Goal: Task Accomplishment & Management: Complete application form

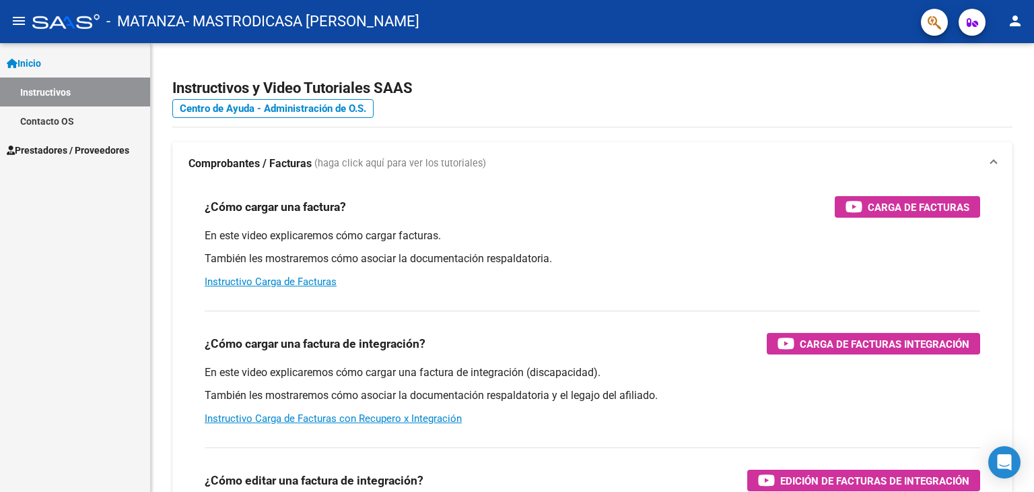
click at [16, 135] on link "Prestadores / Proveedores" at bounding box center [75, 149] width 150 height 29
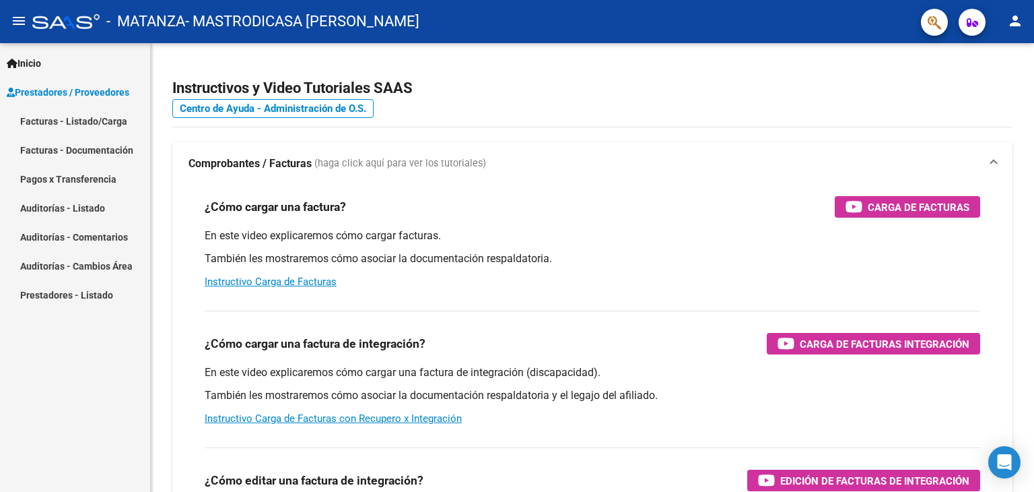
click at [67, 118] on link "Facturas - Listado/Carga" at bounding box center [75, 120] width 150 height 29
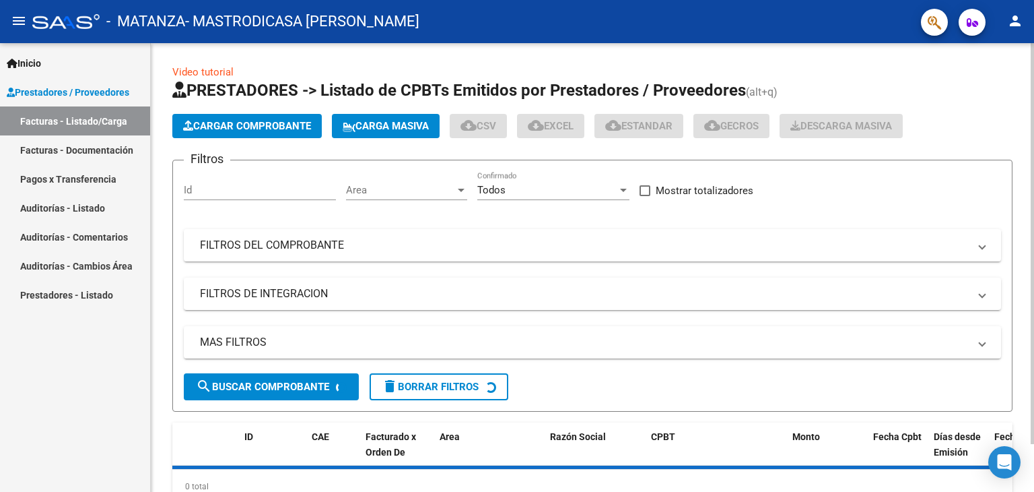
click at [261, 116] on button "Cargar Comprobante" at bounding box center [247, 126] width 150 height 24
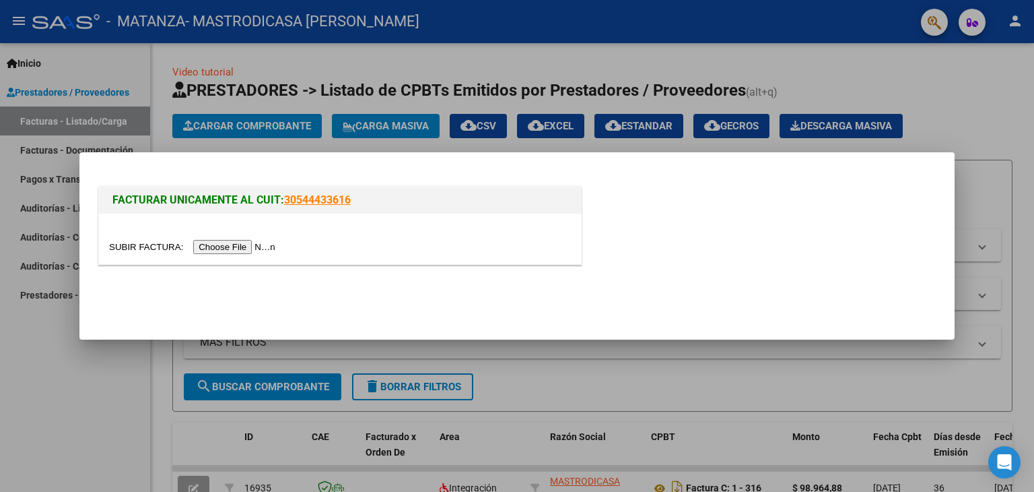
click at [258, 250] on input "file" at bounding box center [194, 247] width 170 height 14
click at [243, 251] on input "file" at bounding box center [194, 247] width 170 height 14
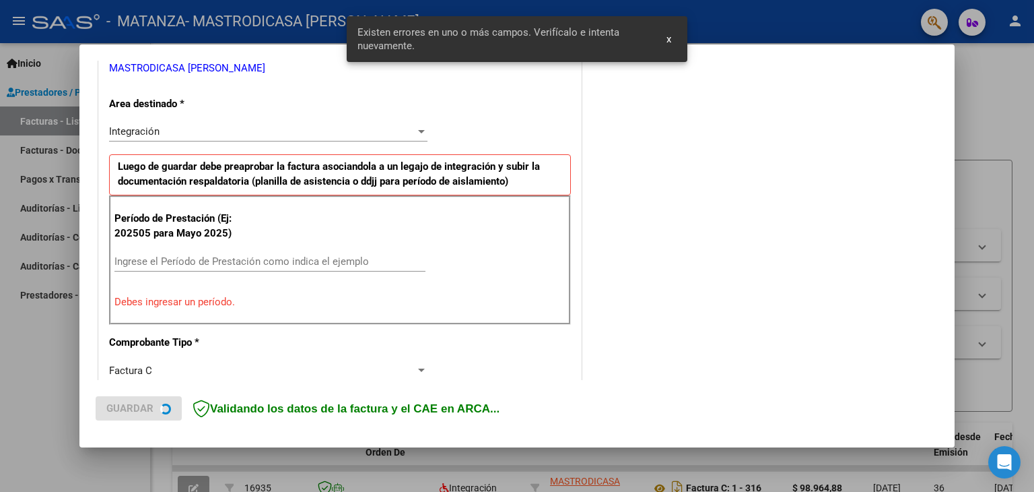
scroll to position [283, 0]
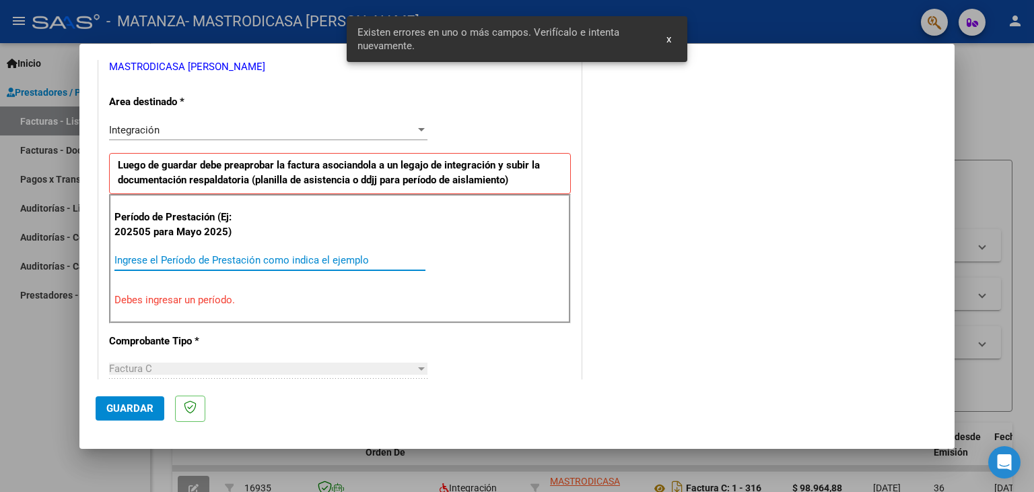
click at [206, 260] on input "Ingrese el Período de Prestación como indica el ejemplo" at bounding box center [269, 260] width 311 height 12
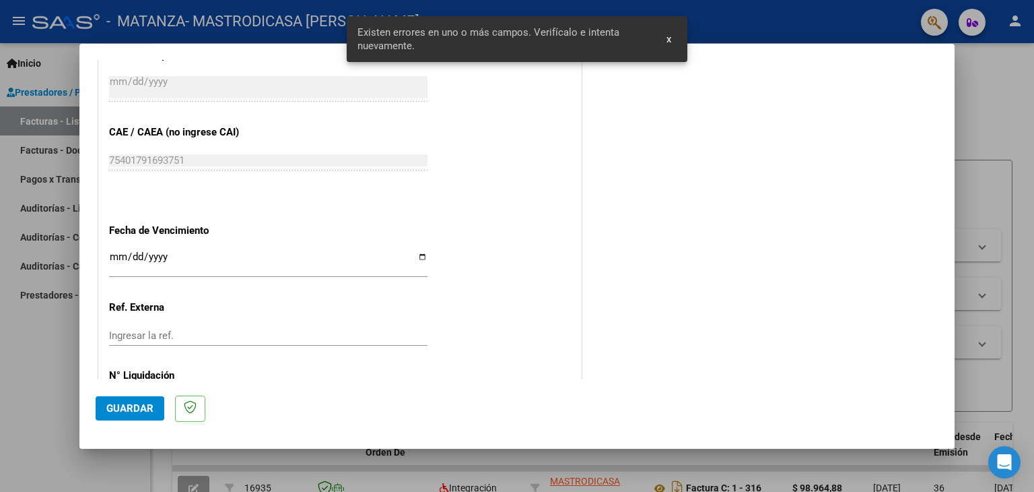
scroll to position [822, 0]
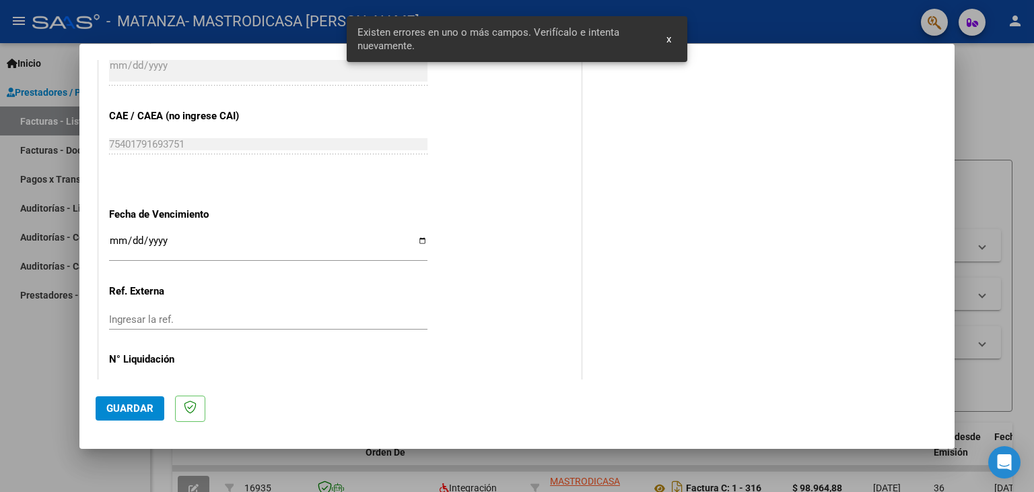
type input "202509"
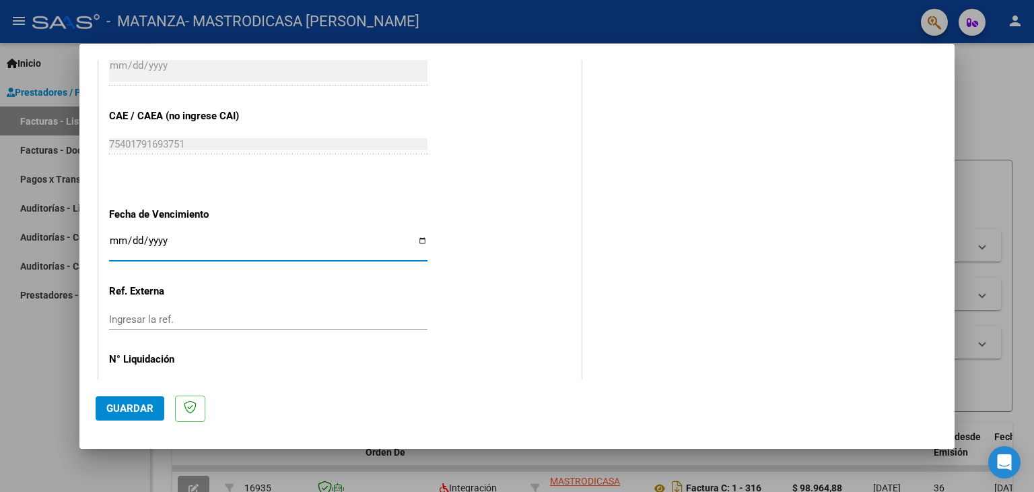
click at [221, 238] on input "Ingresar la fecha" at bounding box center [268, 246] width 319 height 22
click at [132, 236] on input "Ingresar la fecha" at bounding box center [268, 246] width 319 height 22
type input "[DATE]"
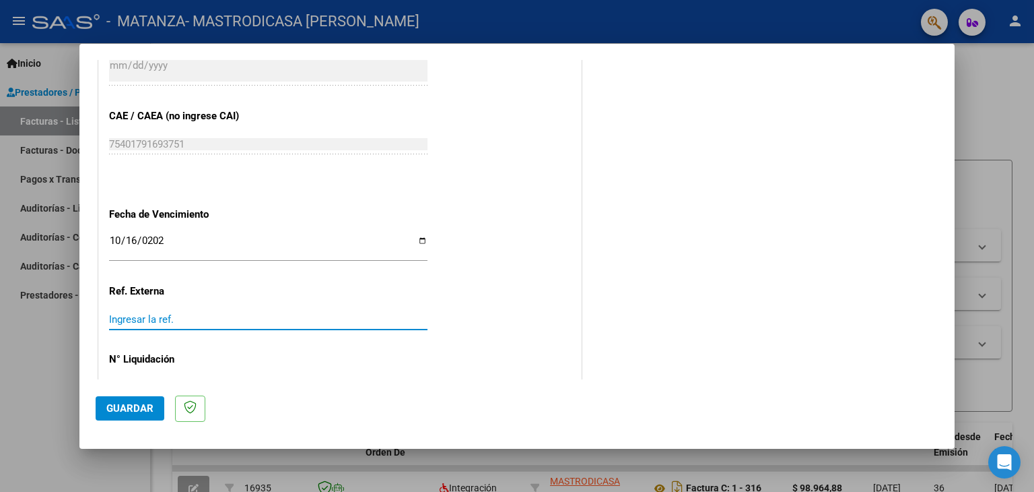
click at [288, 318] on input "Ingresar la ref." at bounding box center [268, 319] width 319 height 12
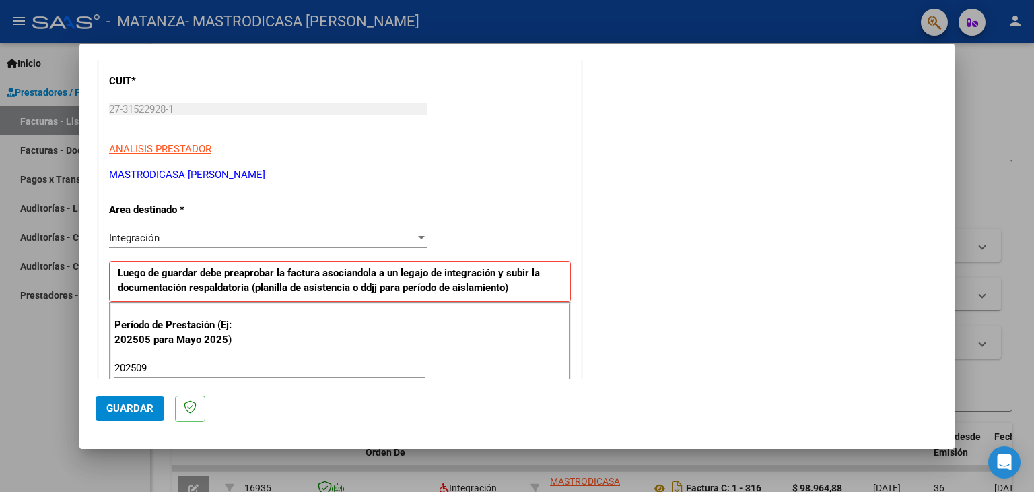
scroll to position [0, 0]
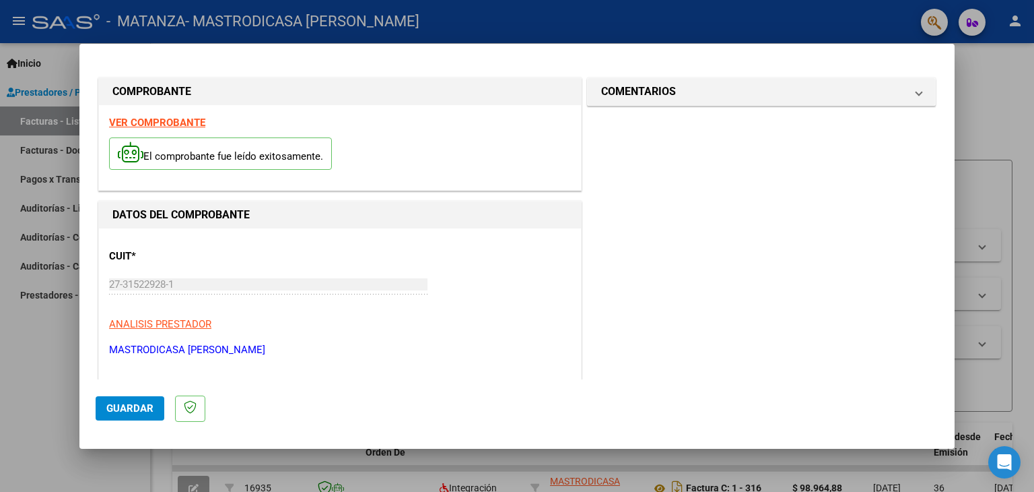
click at [134, 411] on span "Guardar" at bounding box center [129, 408] width 47 height 12
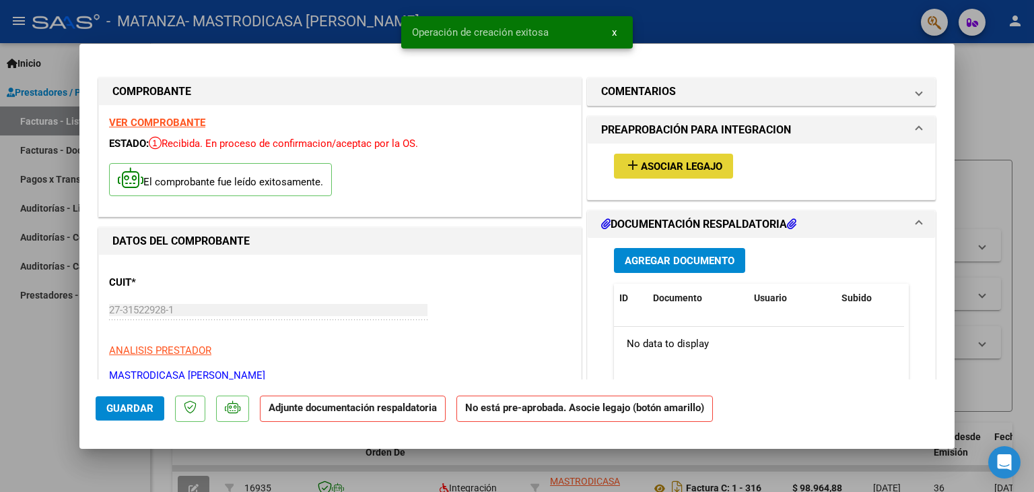
click at [659, 158] on button "add Asociar Legajo" at bounding box center [673, 166] width 119 height 25
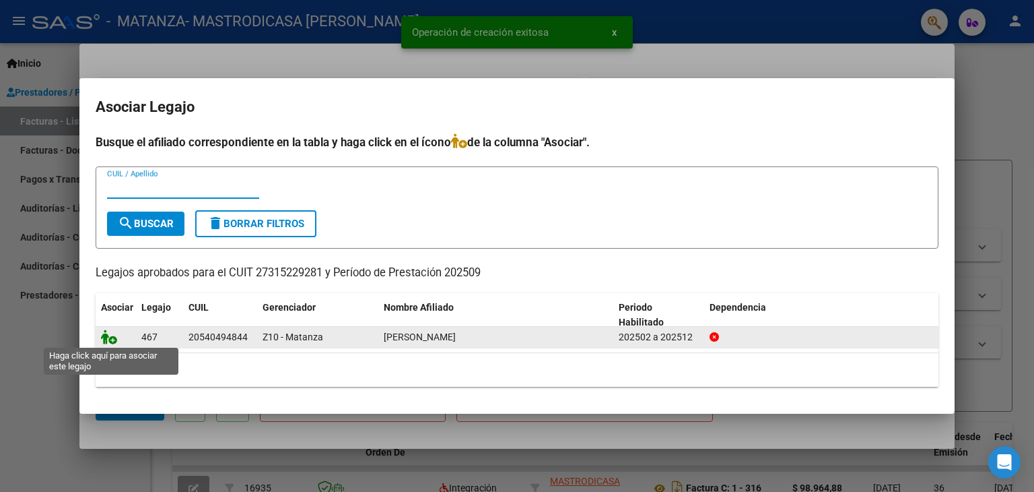
click at [104, 336] on icon at bounding box center [109, 336] width 16 height 15
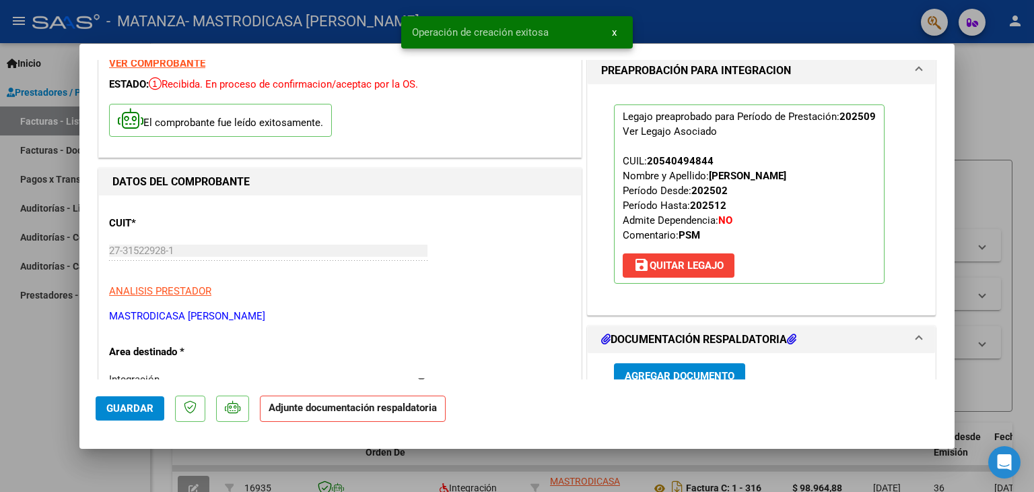
scroll to position [269, 0]
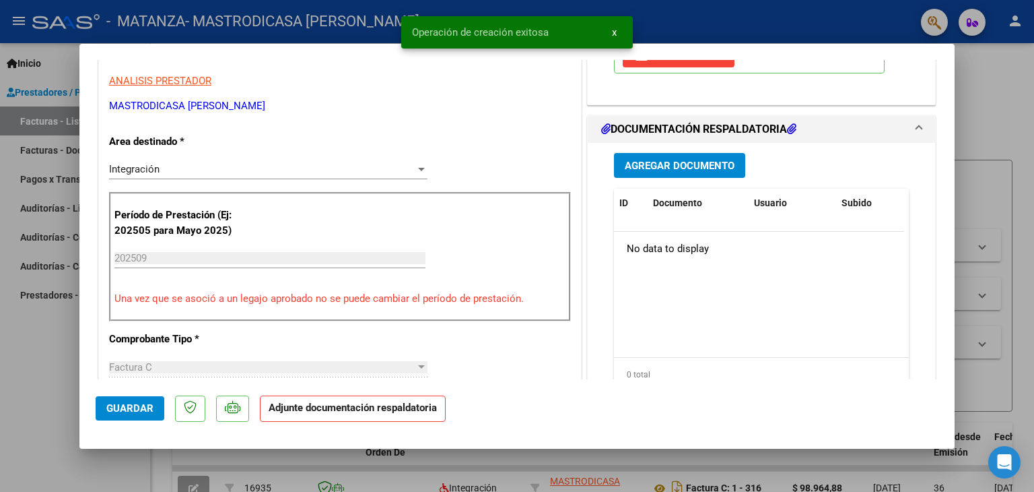
click at [697, 169] on span "Agregar Documento" at bounding box center [680, 166] width 110 height 12
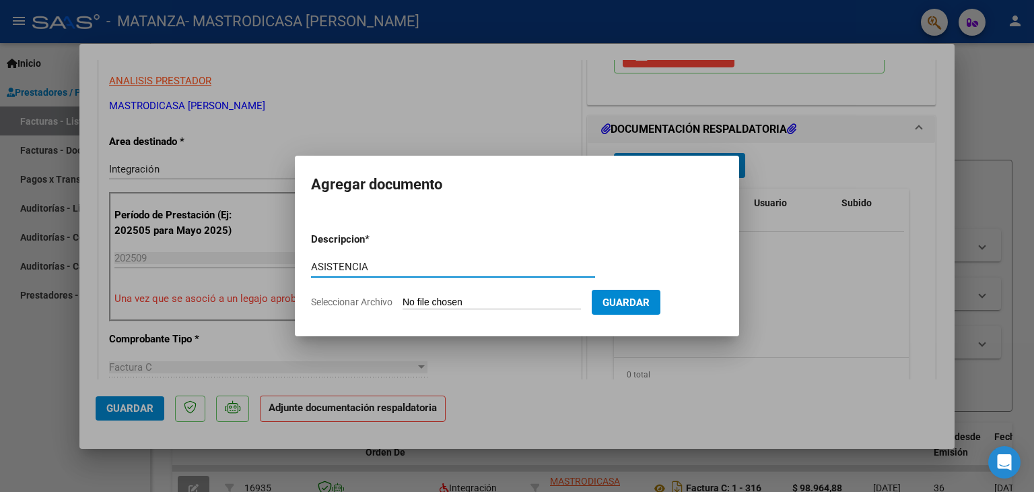
type input "ASISTENCIA"
click at [442, 298] on input "Seleccionar Archivo" at bounding box center [492, 302] width 178 height 13
type input "C:\fakepath\[PERSON_NAME] psm sep .pdf"
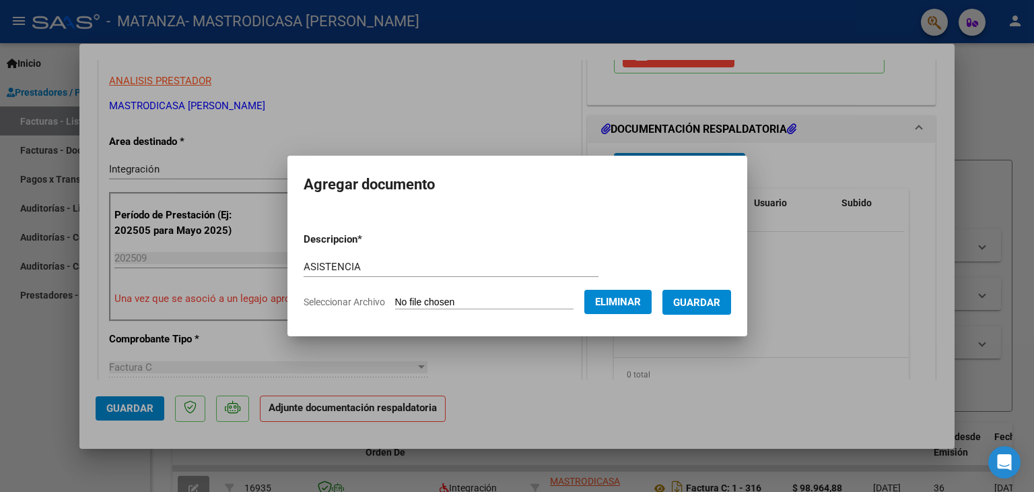
click at [690, 300] on span "Guardar" at bounding box center [696, 302] width 47 height 12
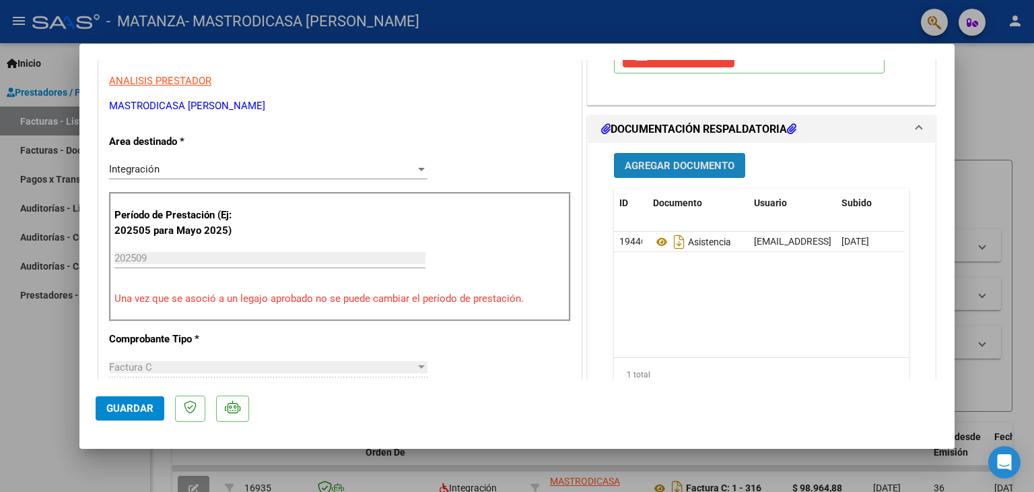
click at [695, 165] on span "Agregar Documento" at bounding box center [680, 166] width 110 height 12
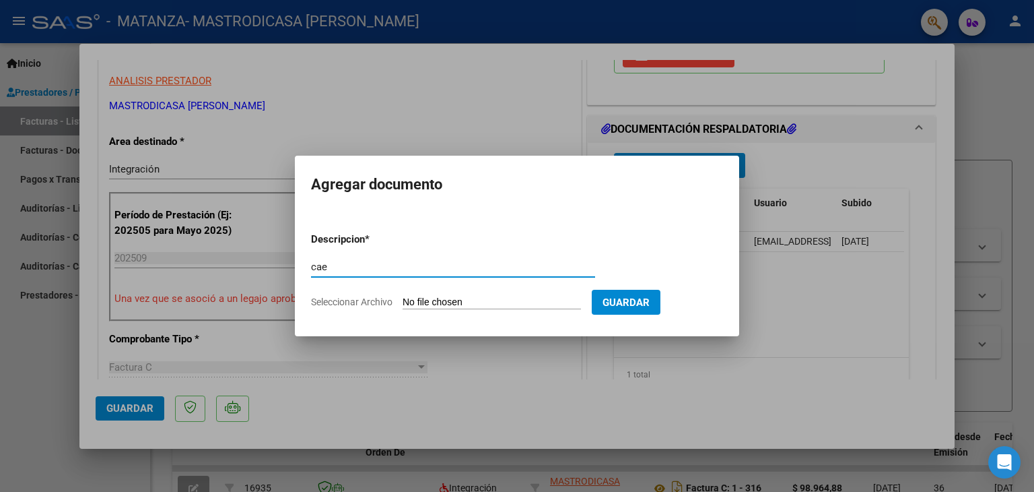
type input "cae"
click at [482, 298] on input "Seleccionar Archivo" at bounding box center [492, 302] width 178 height 13
type input "C:\fakepath\cae rios psm.pdf"
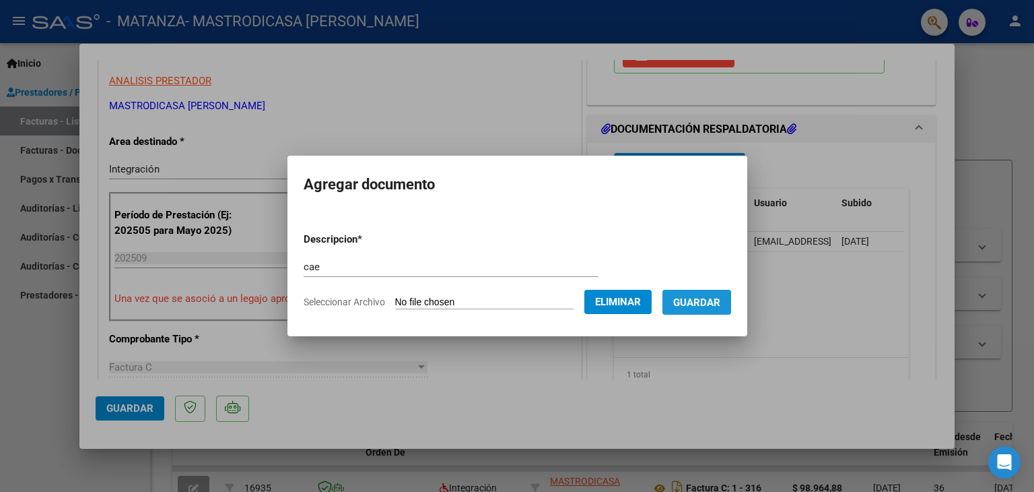
click at [701, 303] on span "Guardar" at bounding box center [696, 302] width 47 height 12
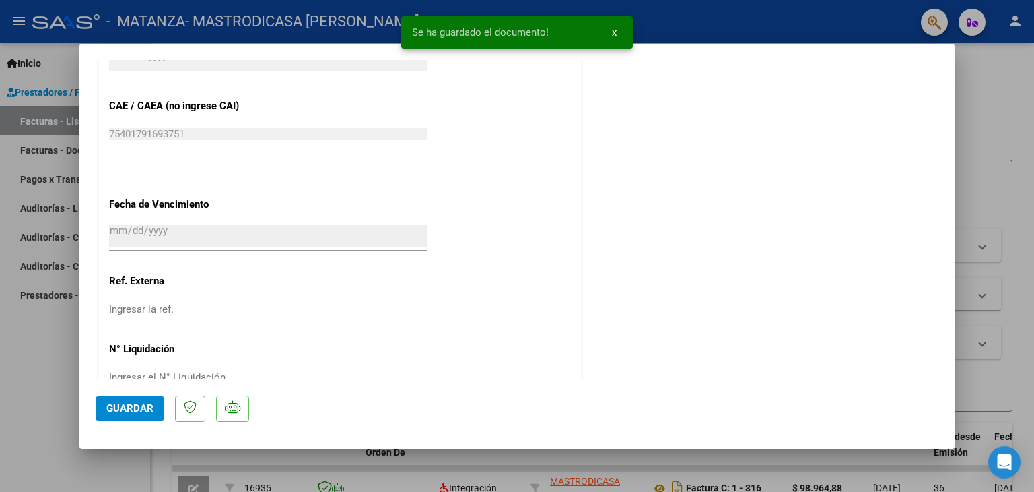
scroll to position [884, 0]
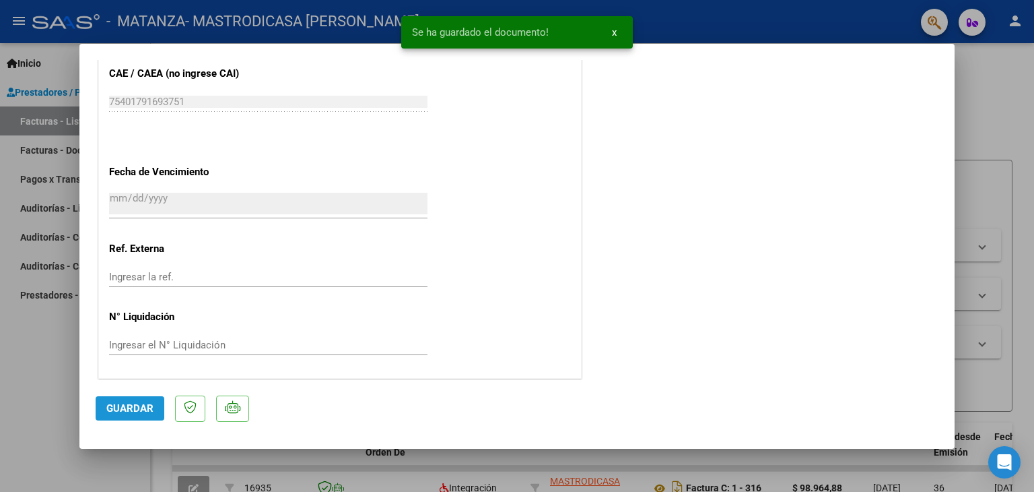
click at [134, 405] on span "Guardar" at bounding box center [129, 408] width 47 height 12
click at [981, 166] on div at bounding box center [517, 246] width 1034 height 492
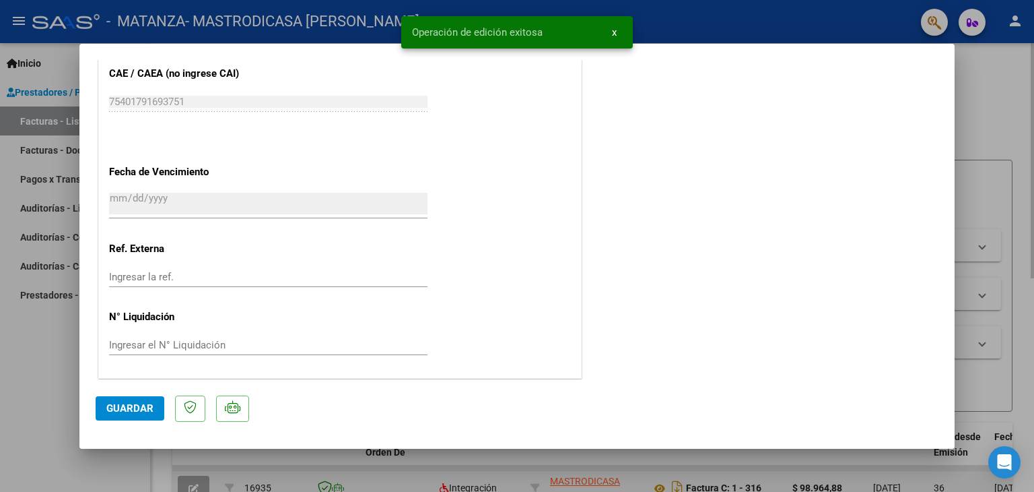
type input "$ 0,00"
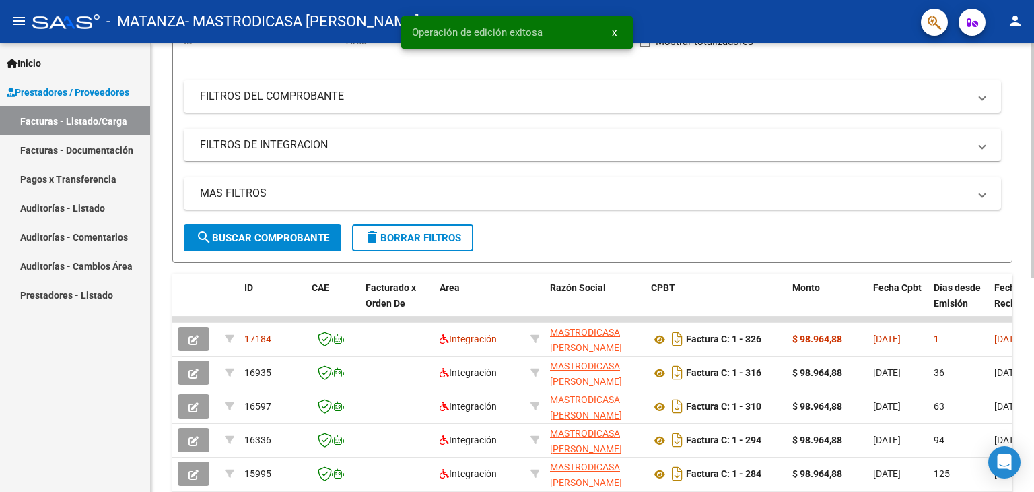
scroll to position [202, 0]
